Goal: Information Seeking & Learning: Check status

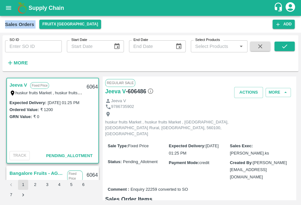
drag, startPoint x: 93, startPoint y: 18, endPoint x: 79, endPoint y: -30, distance: 50.6
click at [79, 0] on html "Supply Chain Sales Orders FruitX Bangalore Add SO ID SO ID Start Date Start Dat…" at bounding box center [150, 102] width 301 height 205
